Goal: Task Accomplishment & Management: Complete application form

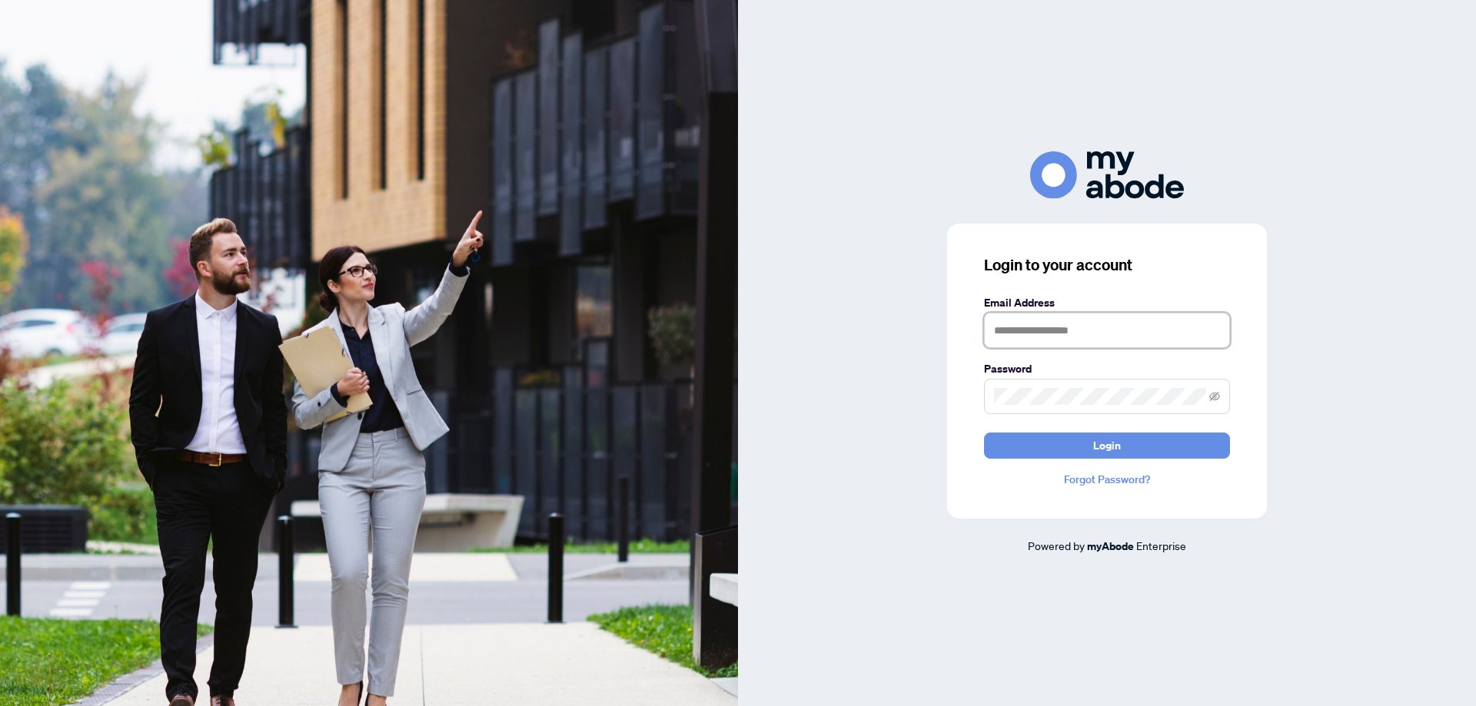
click at [1077, 339] on input "text" at bounding box center [1107, 330] width 246 height 35
type input "**********"
click at [1104, 449] on span "Login" at bounding box center [1107, 445] width 28 height 25
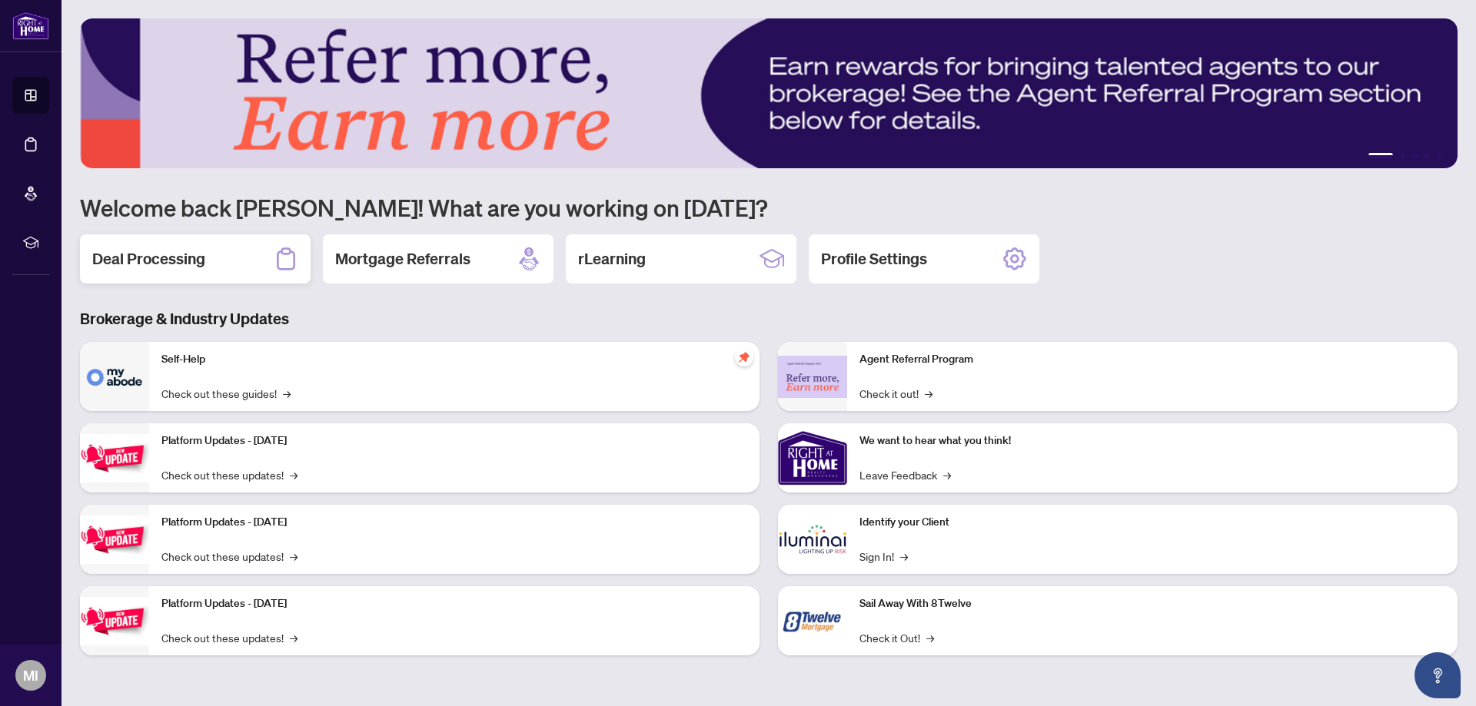
click at [182, 257] on h2 "Deal Processing" at bounding box center [148, 259] width 113 height 22
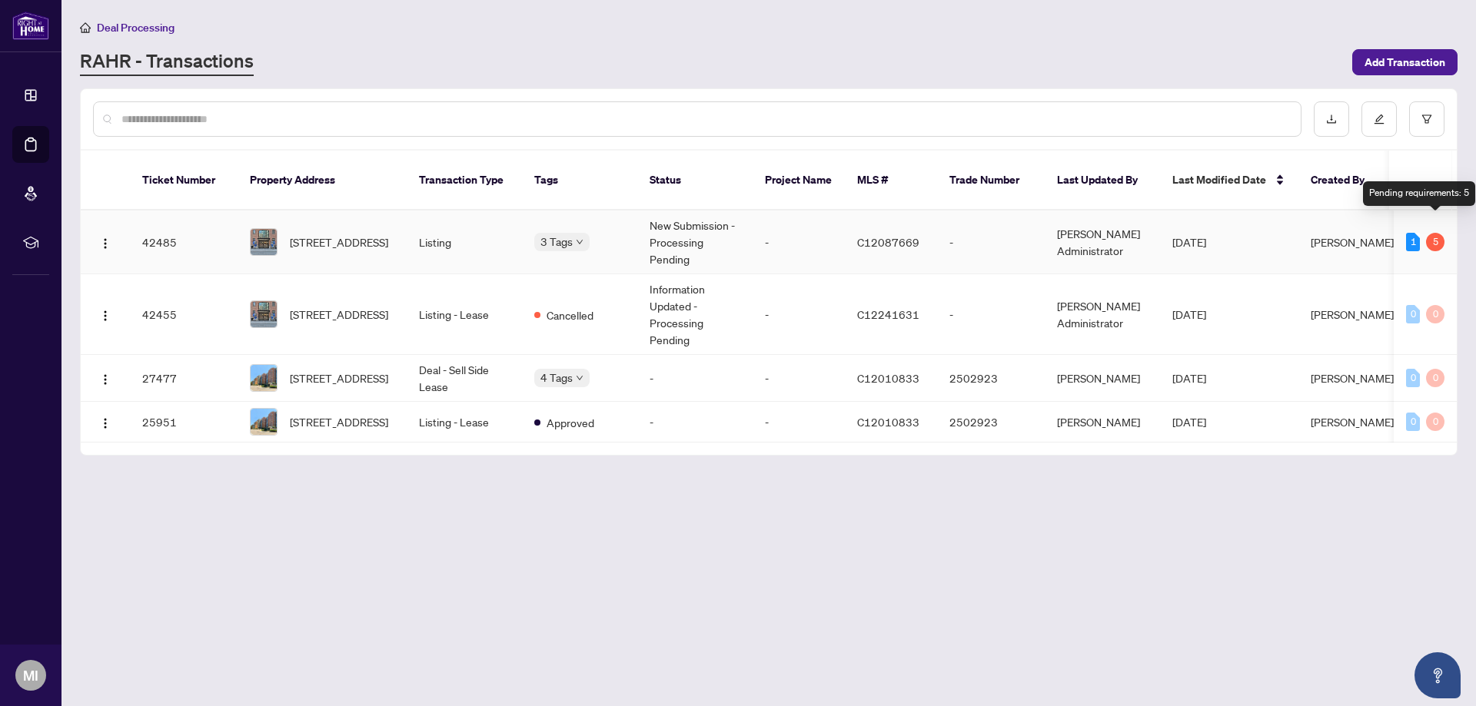
click at [1436, 233] on div "5" at bounding box center [1435, 242] width 18 height 18
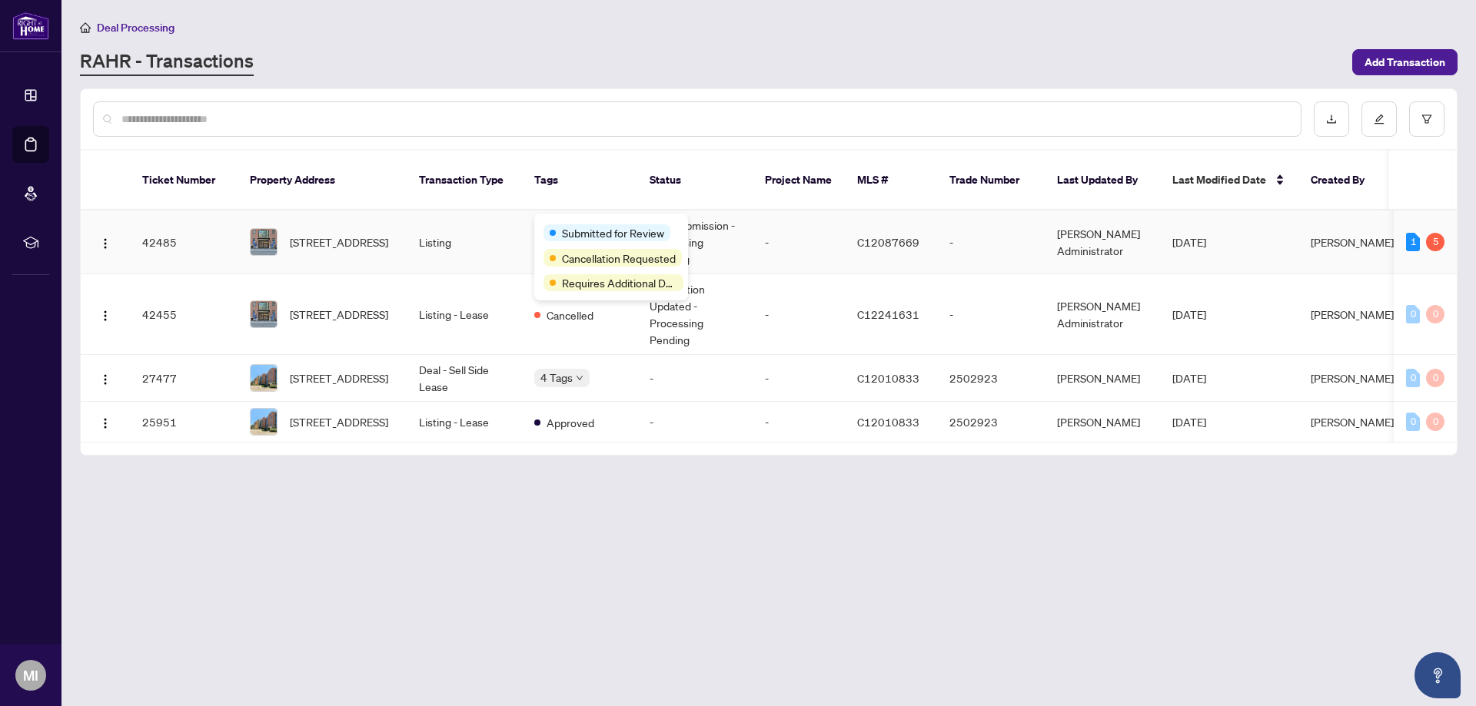
click at [575, 225] on span "Submitted for Review" at bounding box center [613, 232] width 102 height 17
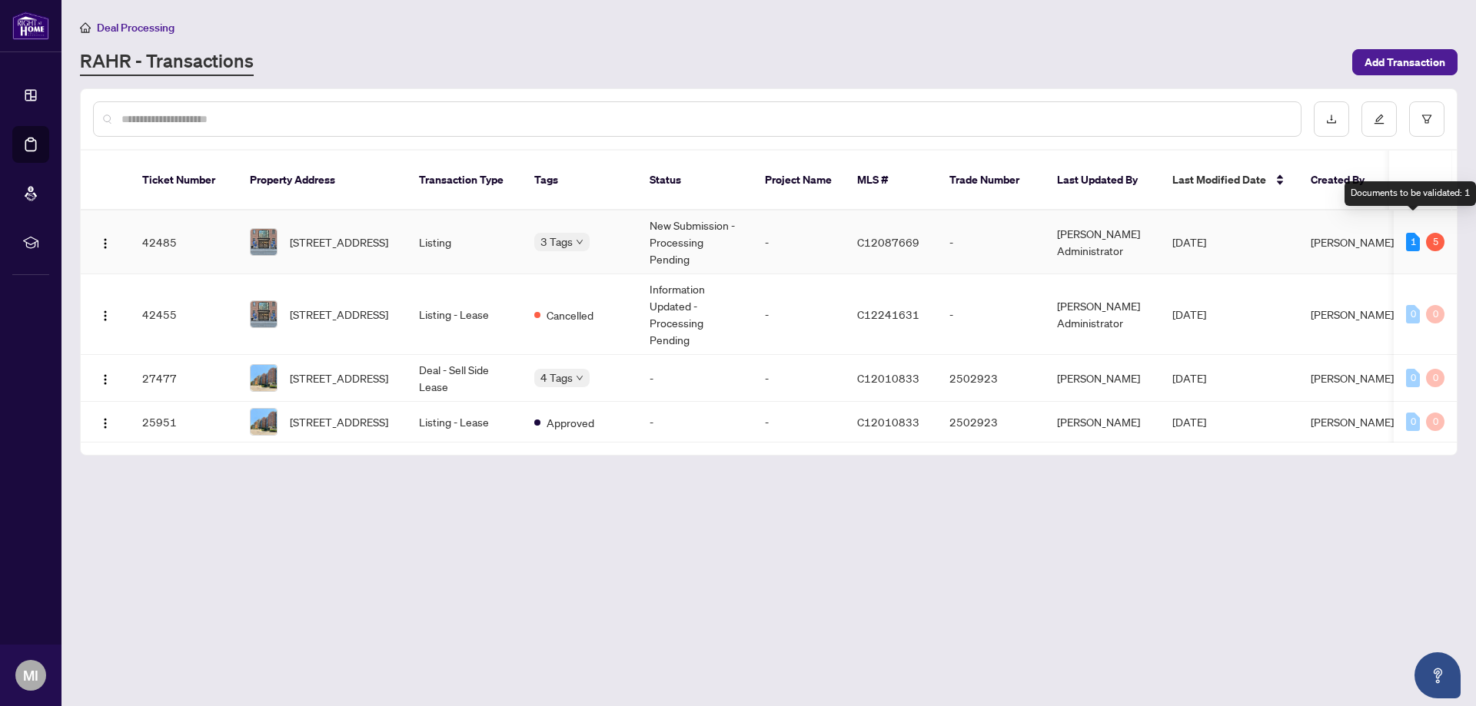
click at [1412, 233] on div "1" at bounding box center [1413, 242] width 14 height 18
click at [674, 231] on td "New Submission - Processing Pending" at bounding box center [694, 243] width 115 height 64
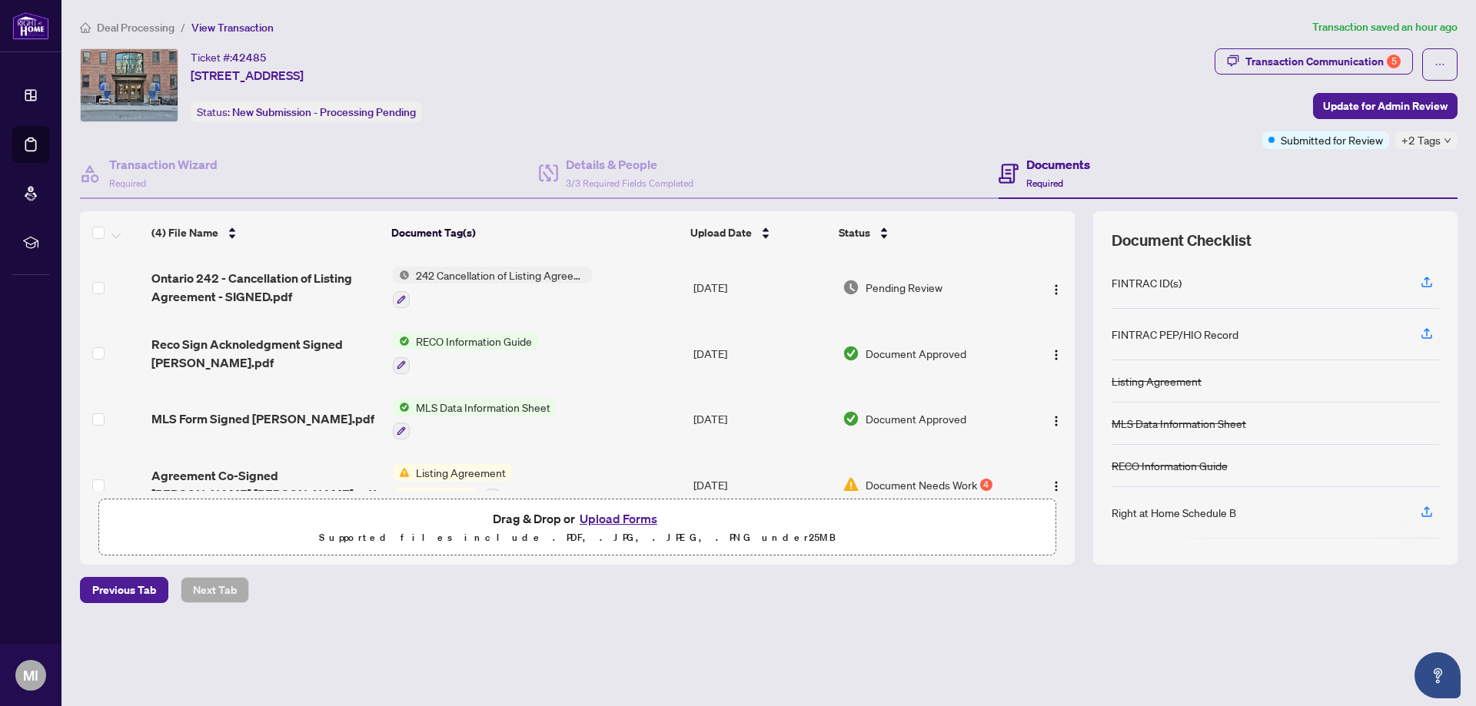
scroll to position [31, 0]
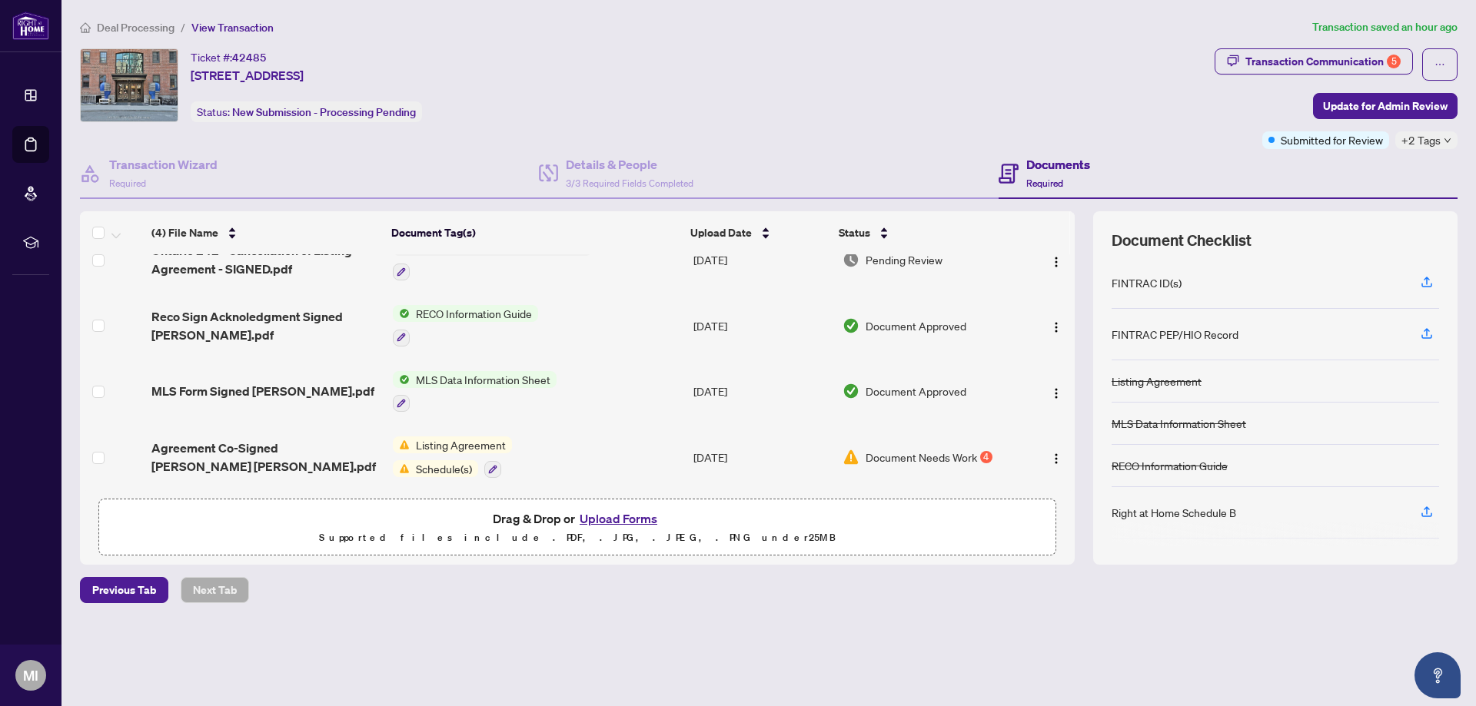
click at [470, 440] on span "Listing Agreement" at bounding box center [461, 445] width 102 height 17
click at [930, 451] on span "Document Needs Work" at bounding box center [920, 457] width 111 height 17
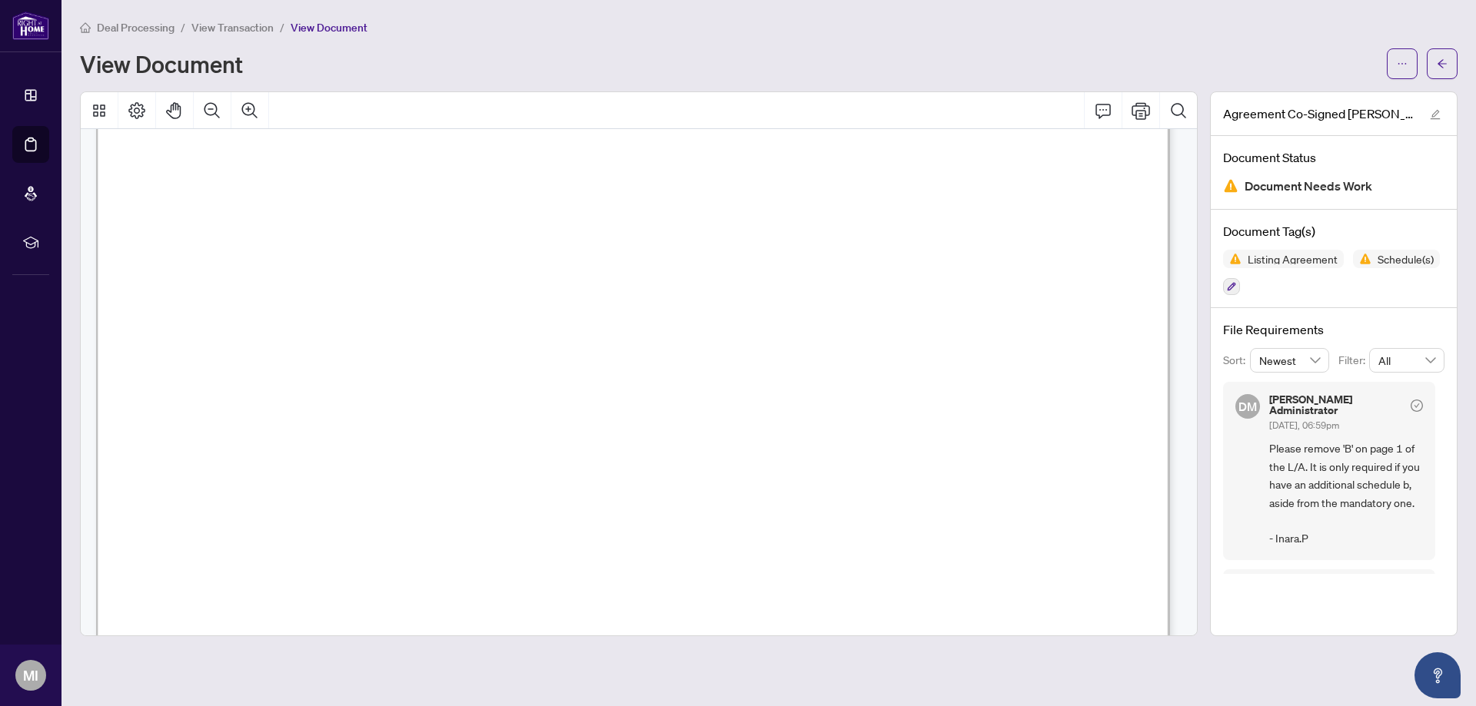
scroll to position [538, 0]
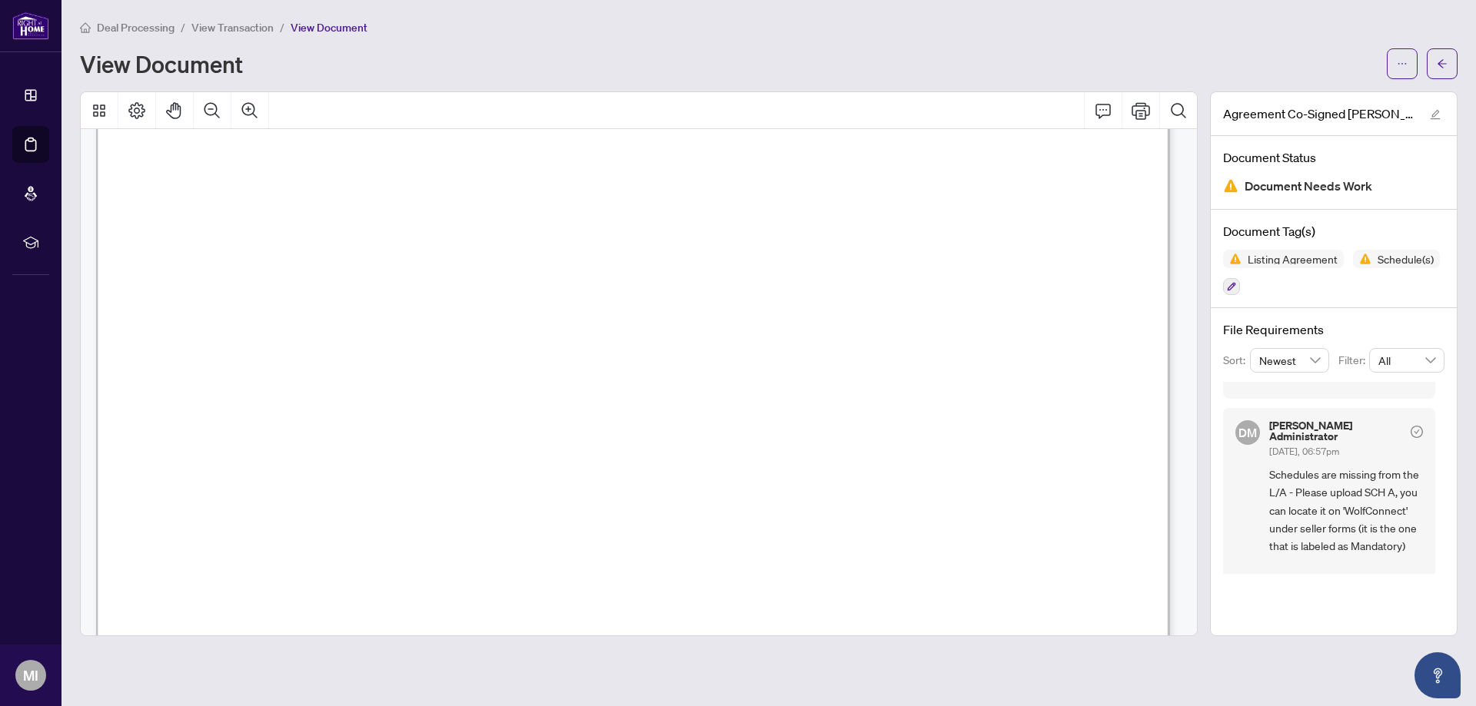
scroll to position [384, 0]
drag, startPoint x: 966, startPoint y: 441, endPoint x: 815, endPoint y: 488, distance: 158.5
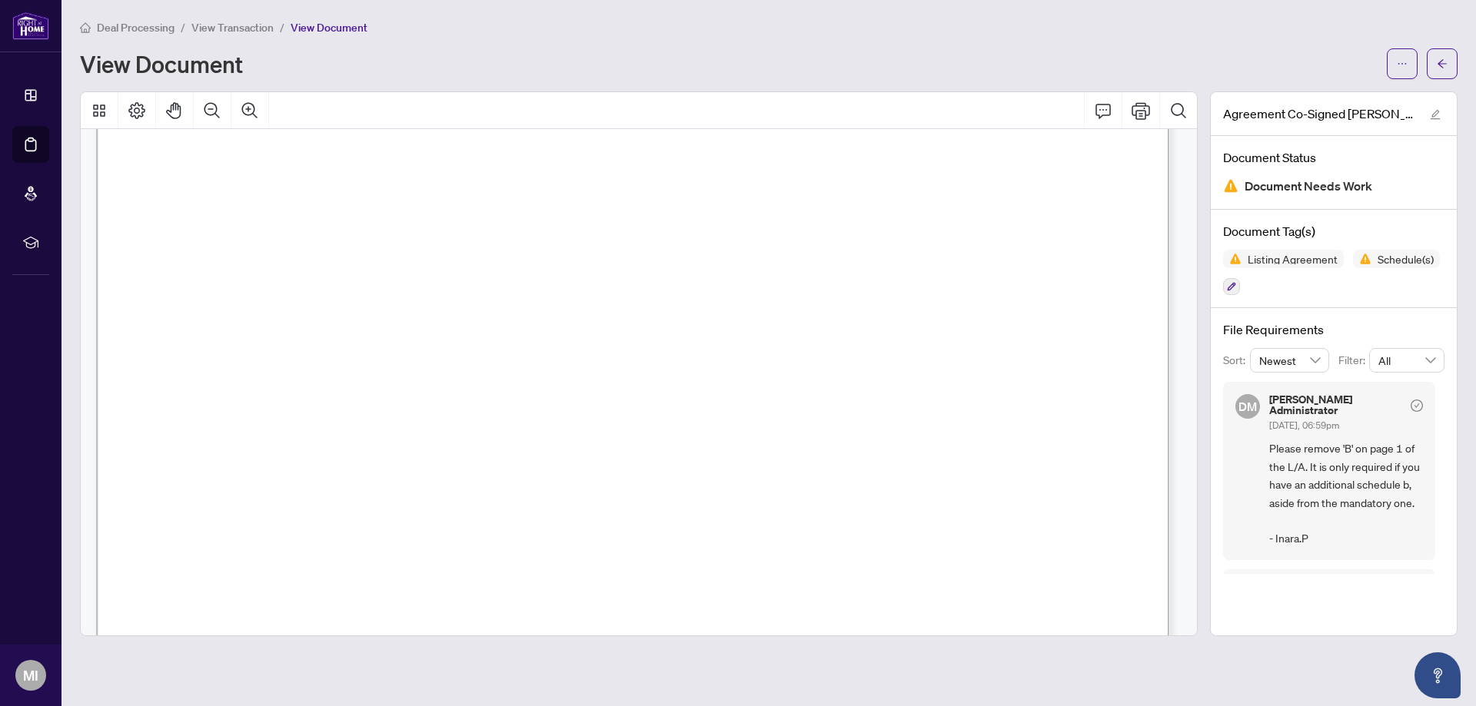
scroll to position [692, 0]
click at [1443, 57] on span "button" at bounding box center [1441, 63] width 11 height 25
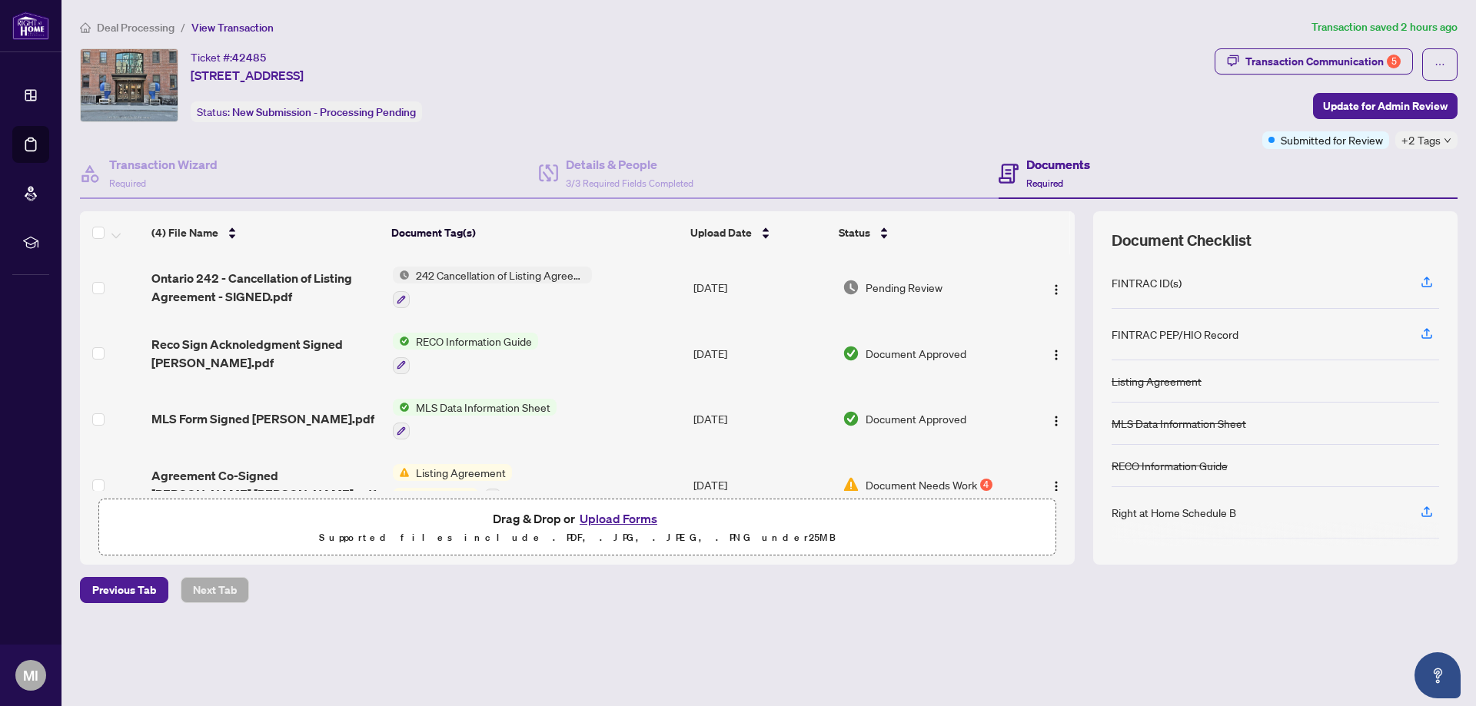
click at [626, 517] on button "Upload Forms" at bounding box center [618, 519] width 87 height 20
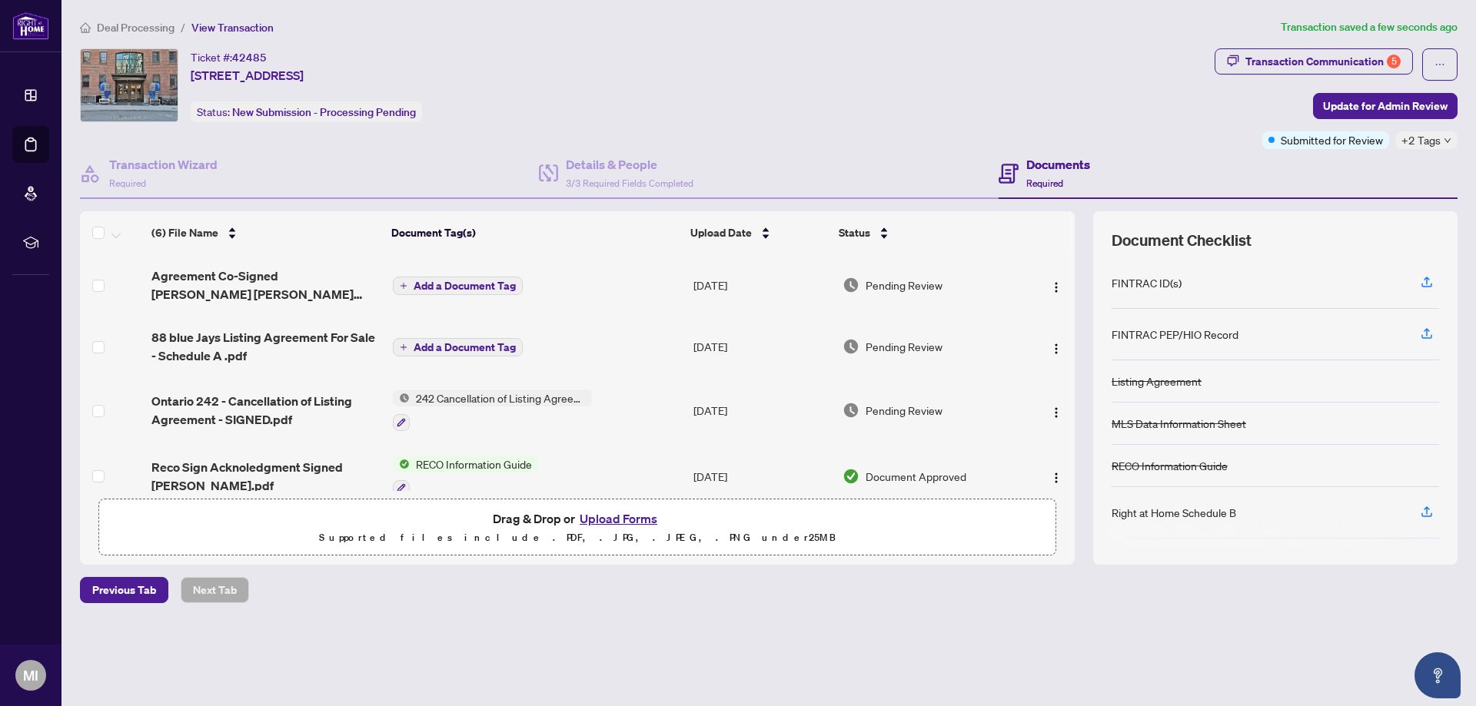
click at [460, 284] on span "Add a Document Tag" at bounding box center [464, 286] width 102 height 11
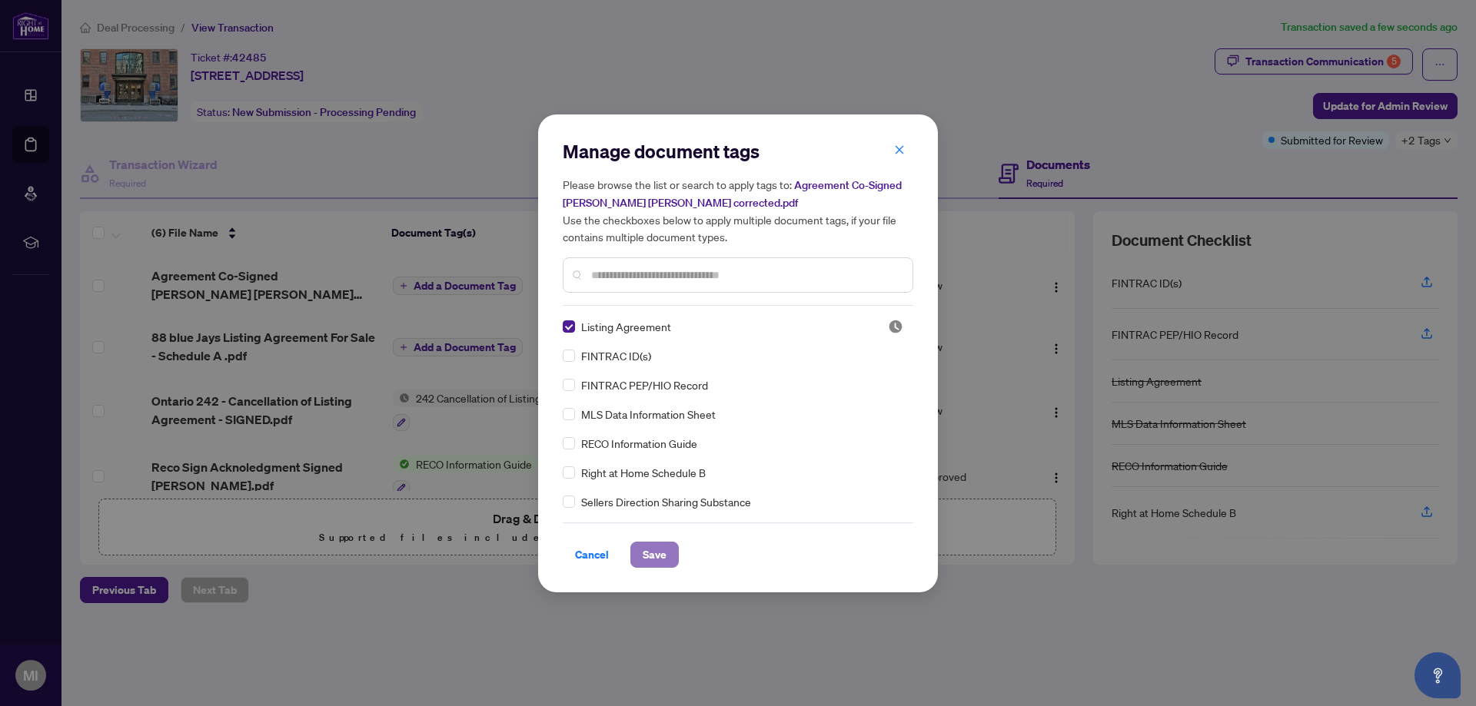
click at [659, 546] on span "Save" at bounding box center [654, 555] width 24 height 25
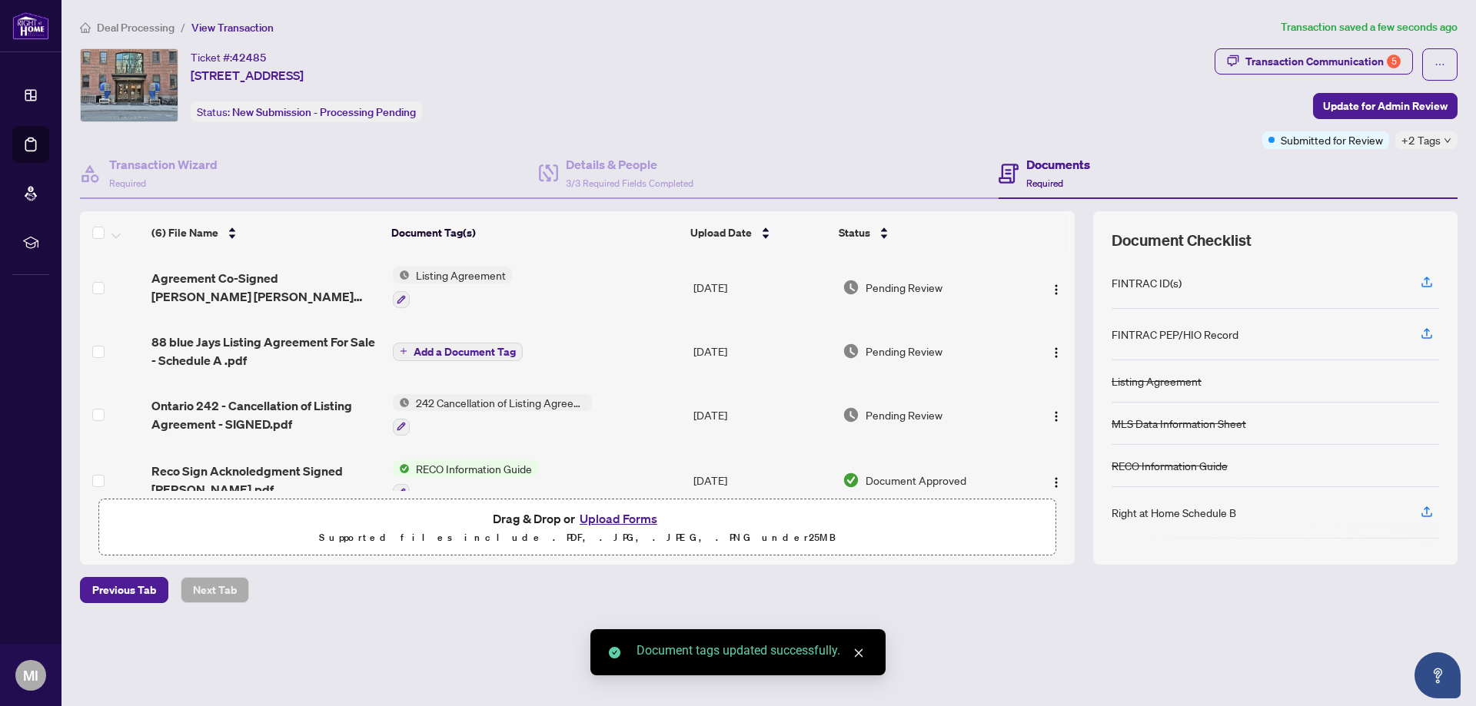
click at [466, 349] on span "Add a Document Tag" at bounding box center [464, 352] width 102 height 11
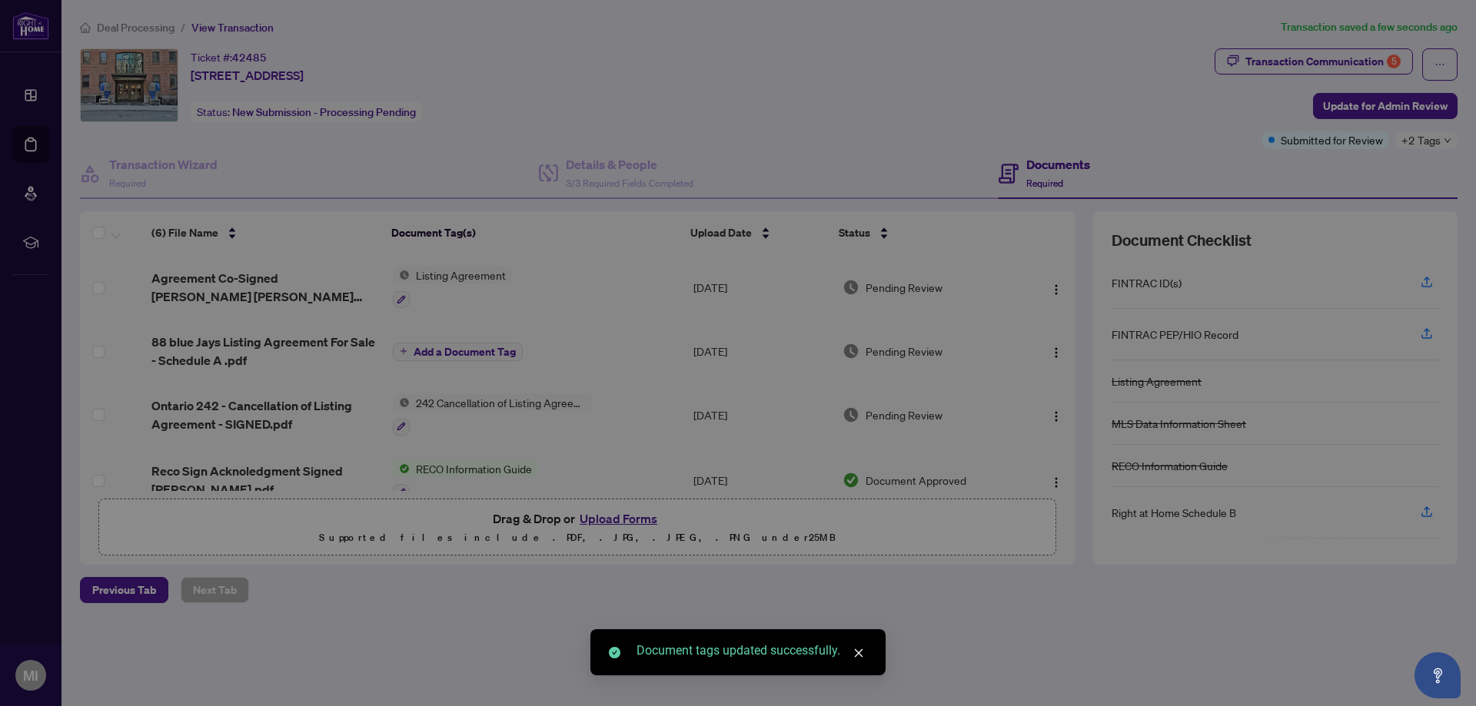
click at [466, 349] on div "Manage document tags Please browse the list or search to apply tags to: 88 blue…" at bounding box center [738, 353] width 1476 height 706
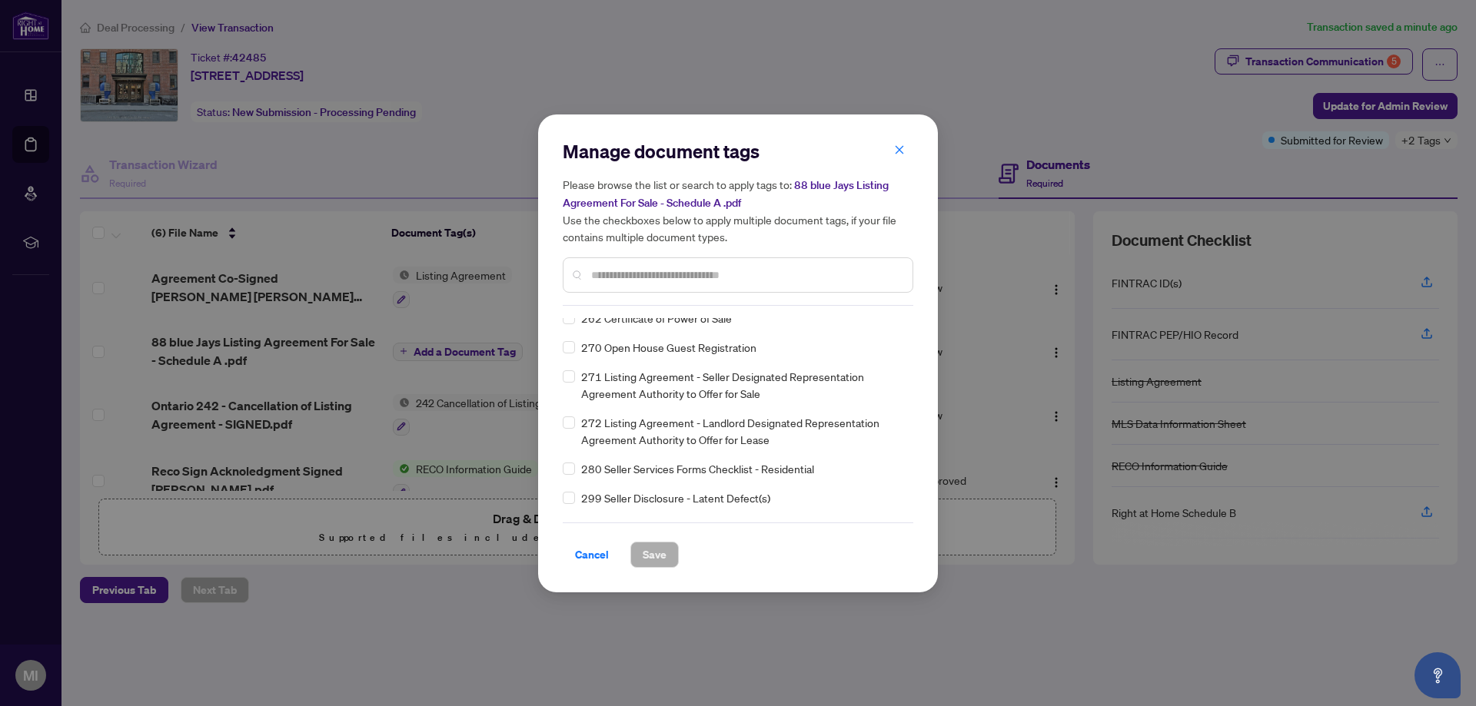
scroll to position [6302, 0]
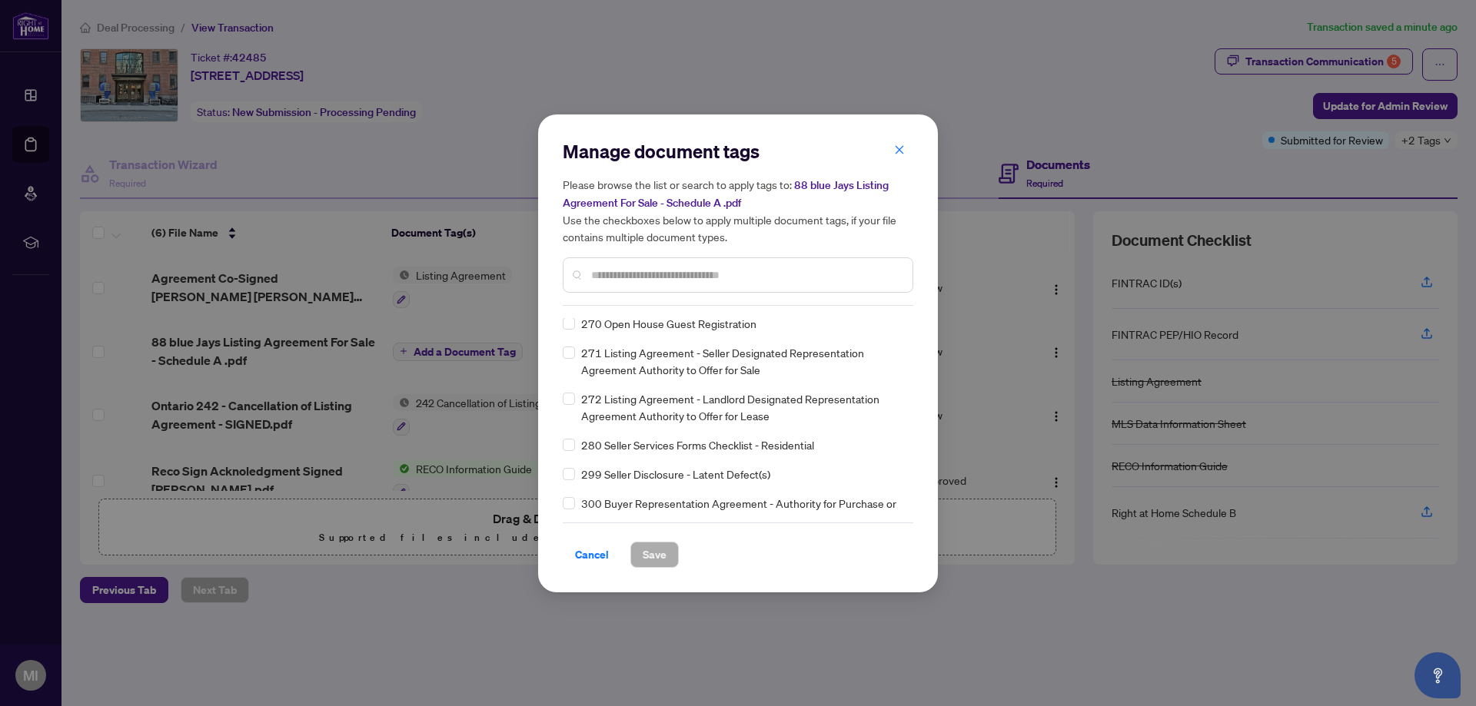
click at [644, 269] on input "text" at bounding box center [745, 275] width 309 height 17
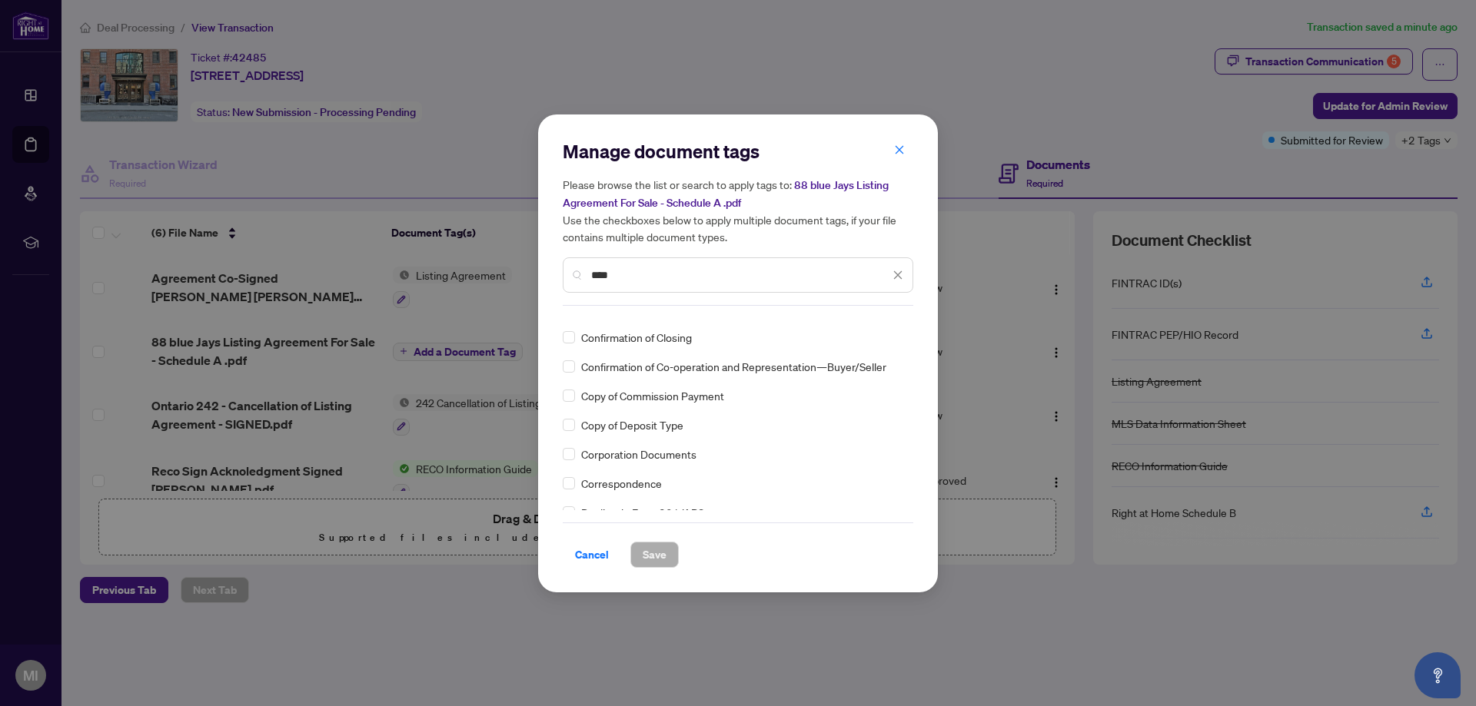
scroll to position [0, 0]
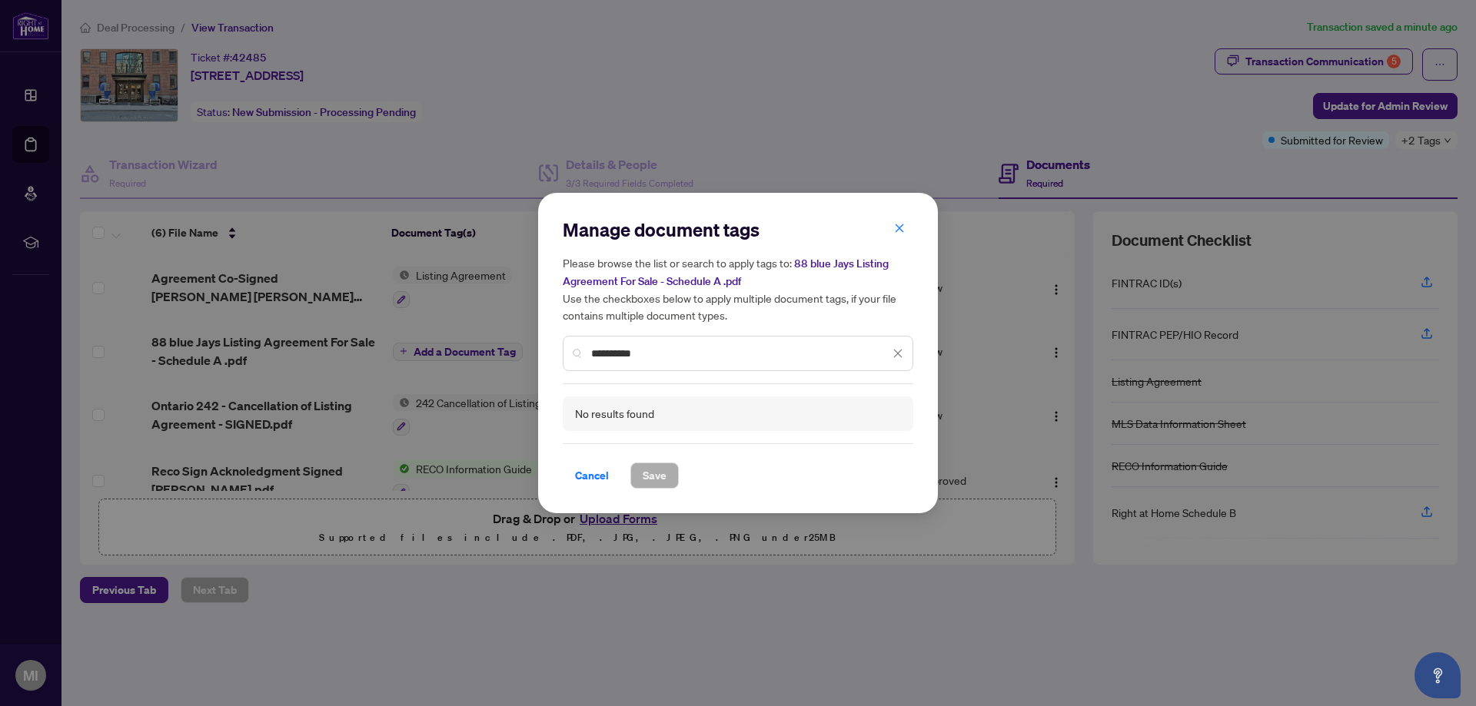
type input "**********"
click at [901, 351] on icon "close" at bounding box center [897, 353] width 11 height 11
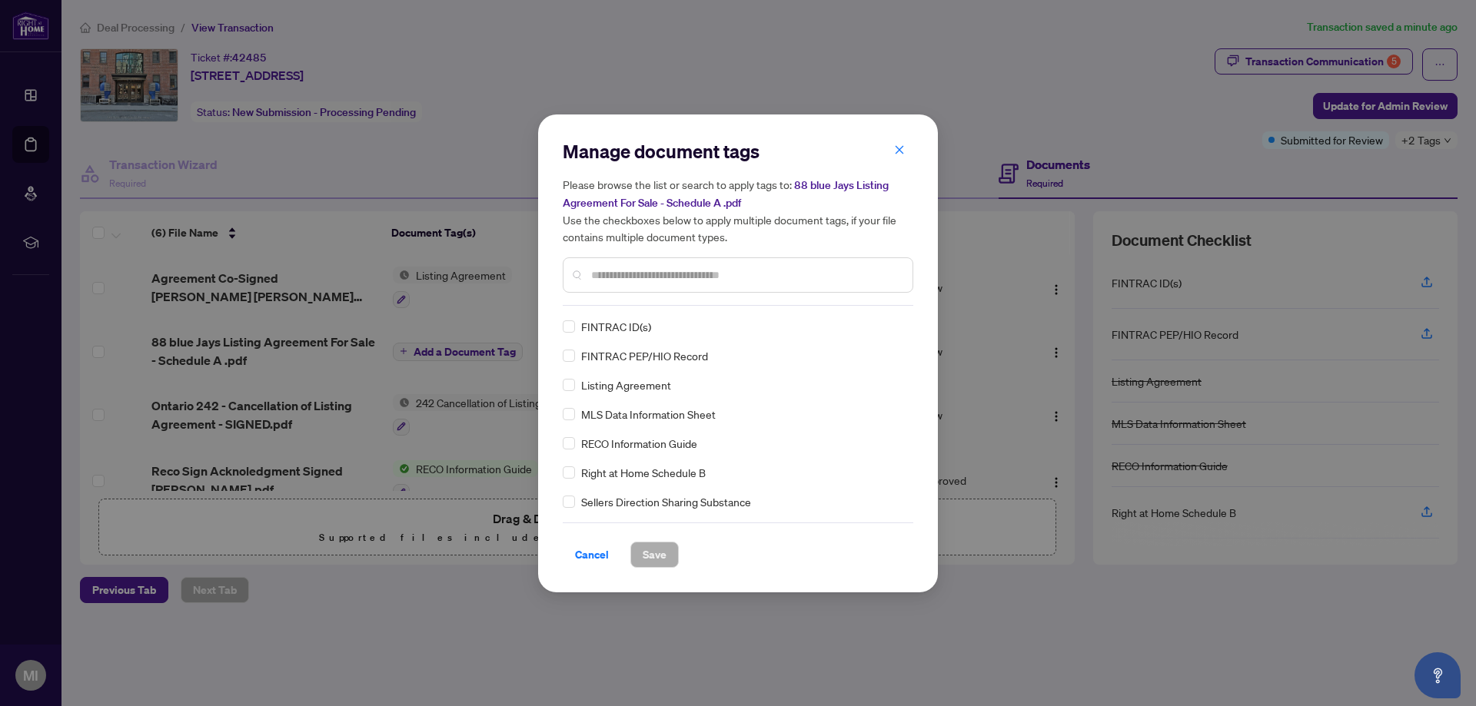
click at [901, 181] on h5 "Please browse the list or search to apply tags to: 88 blue Jays Listing Agreeme…" at bounding box center [738, 210] width 350 height 69
click at [583, 551] on span "Cancel" at bounding box center [592, 555] width 34 height 25
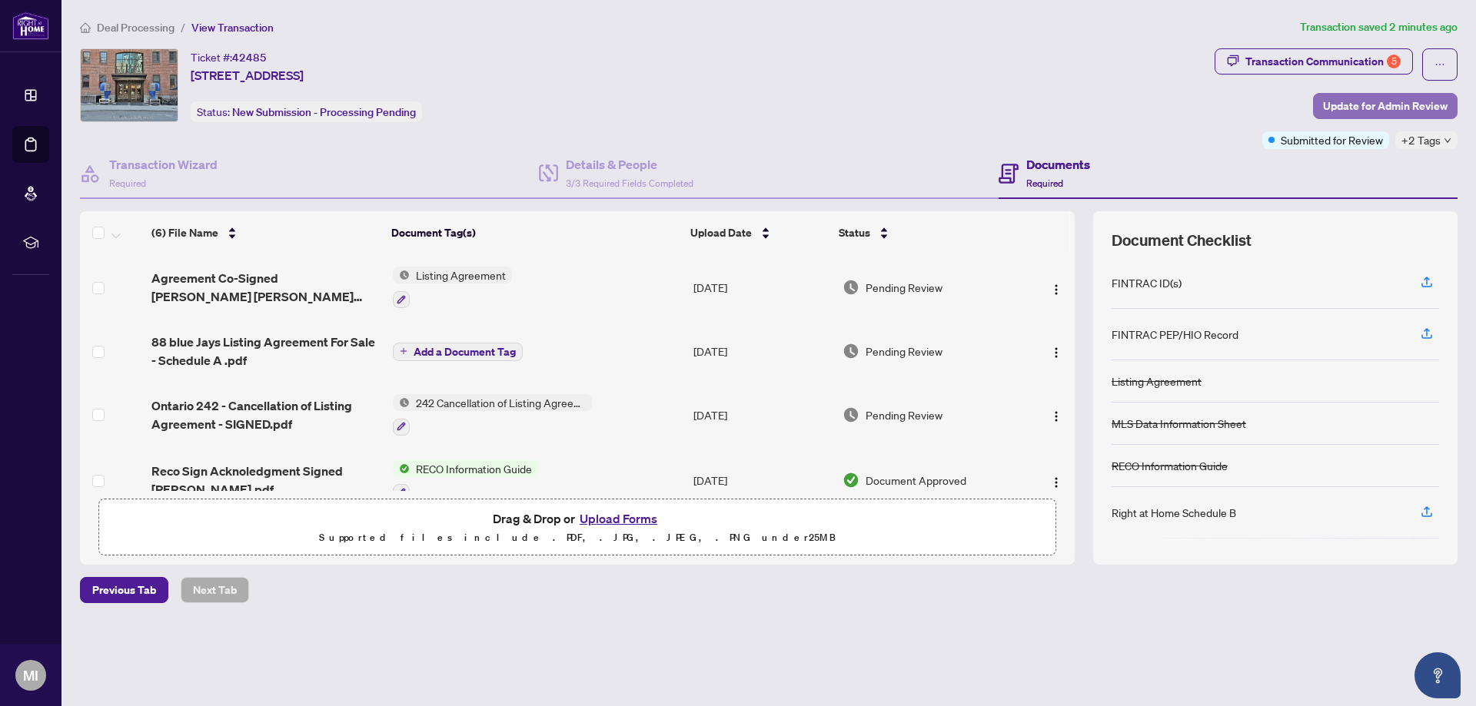
click at [1395, 105] on span "Update for Admin Review" at bounding box center [1385, 106] width 124 height 25
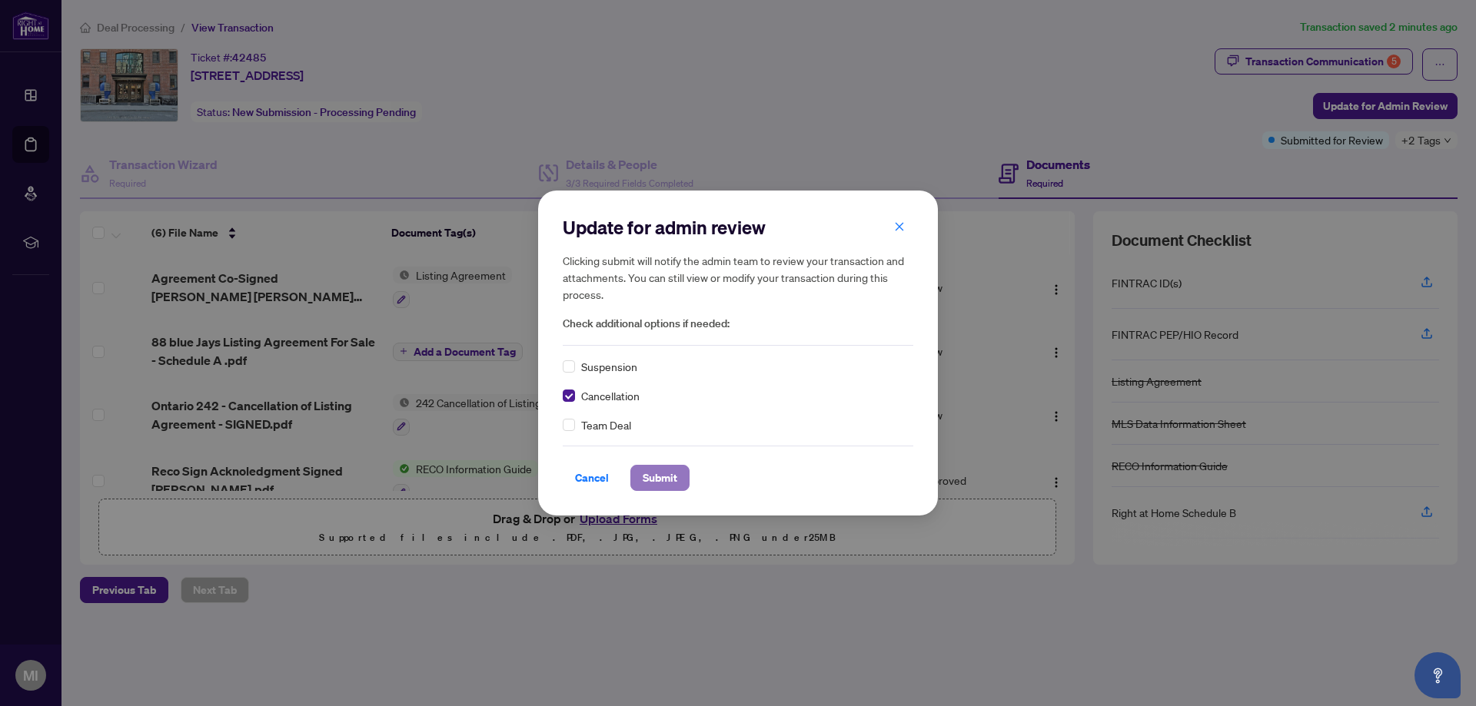
click at [666, 483] on span "Submit" at bounding box center [659, 478] width 35 height 25
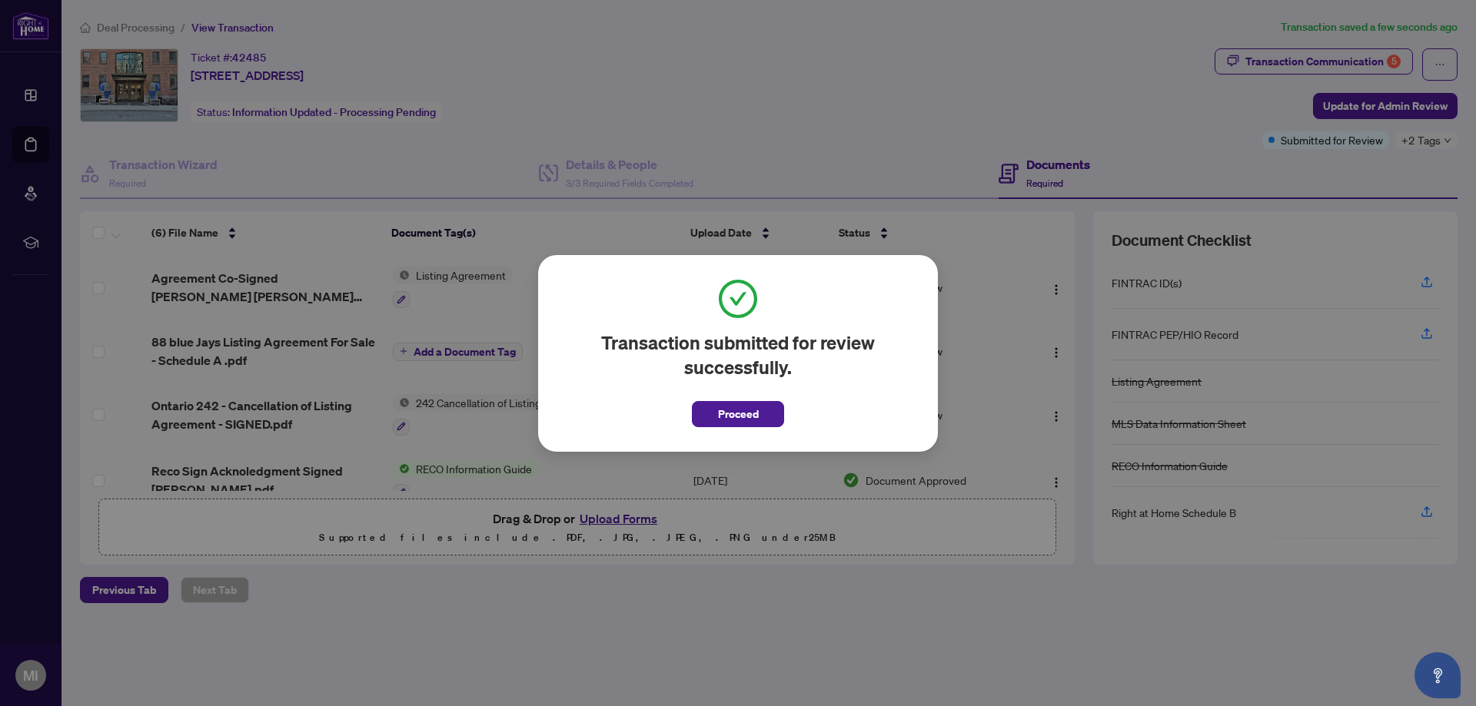
click at [1447, 138] on div "Transaction submitted for review successfully. Proceed Cancel OK" at bounding box center [738, 353] width 1476 height 706
click at [1447, 141] on div "Transaction submitted for review successfully. Proceed Cancel OK" at bounding box center [738, 353] width 1476 height 706
click at [760, 413] on button "Proceed" at bounding box center [738, 414] width 92 height 26
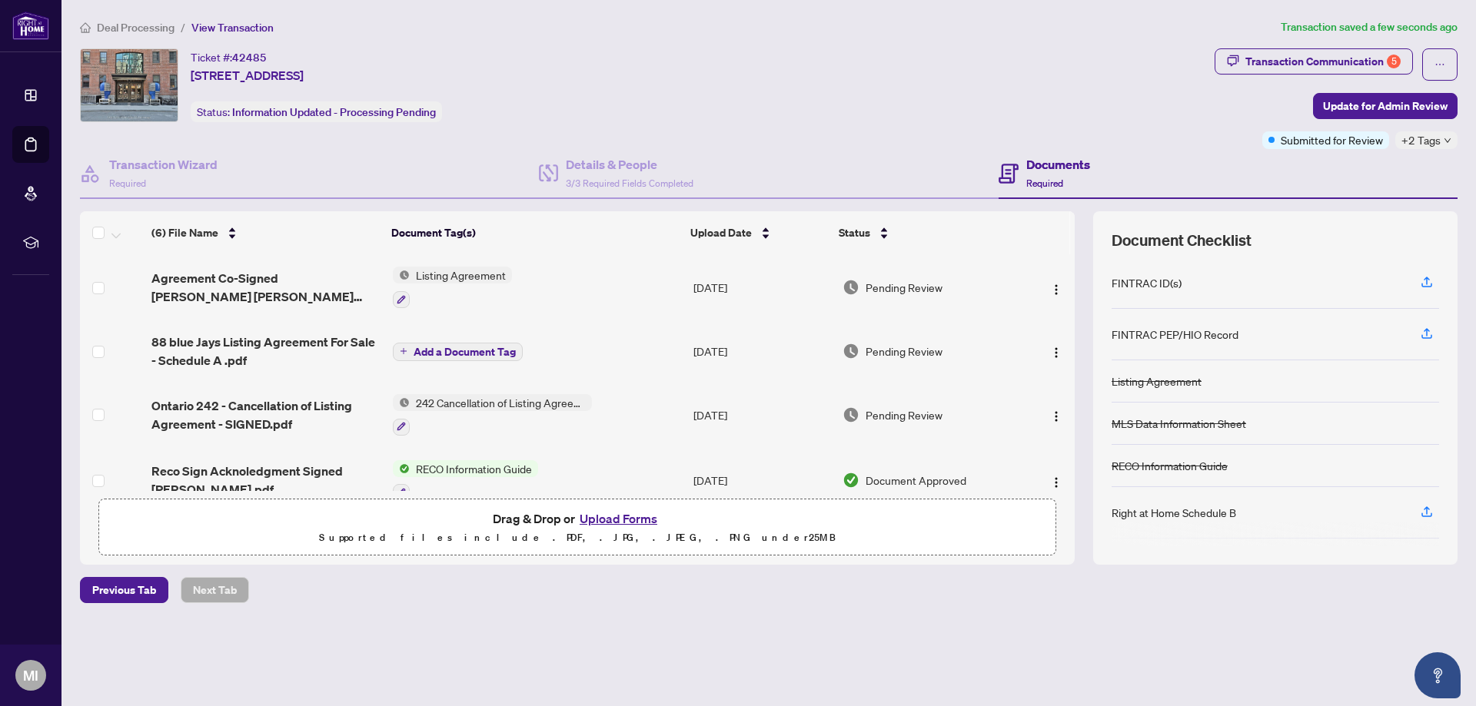
click at [1446, 141] on icon "down" at bounding box center [1447, 140] width 6 height 5
click at [1213, 178] on div "Documents Required" at bounding box center [1227, 174] width 459 height 50
